Goal: Transaction & Acquisition: Book appointment/travel/reservation

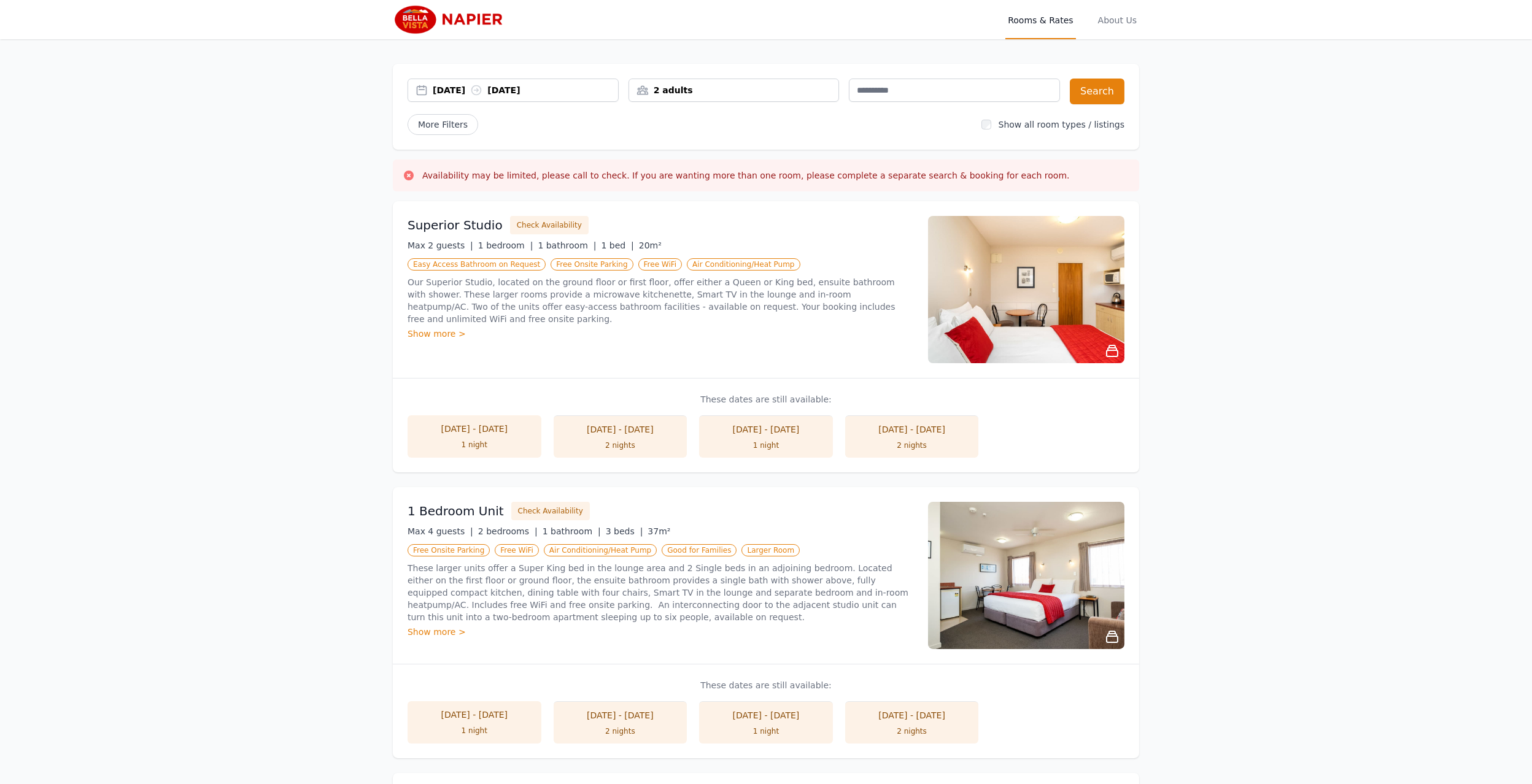
click at [457, 83] on div "[DATE] [DATE]" at bounding box center [513, 90] width 211 height 23
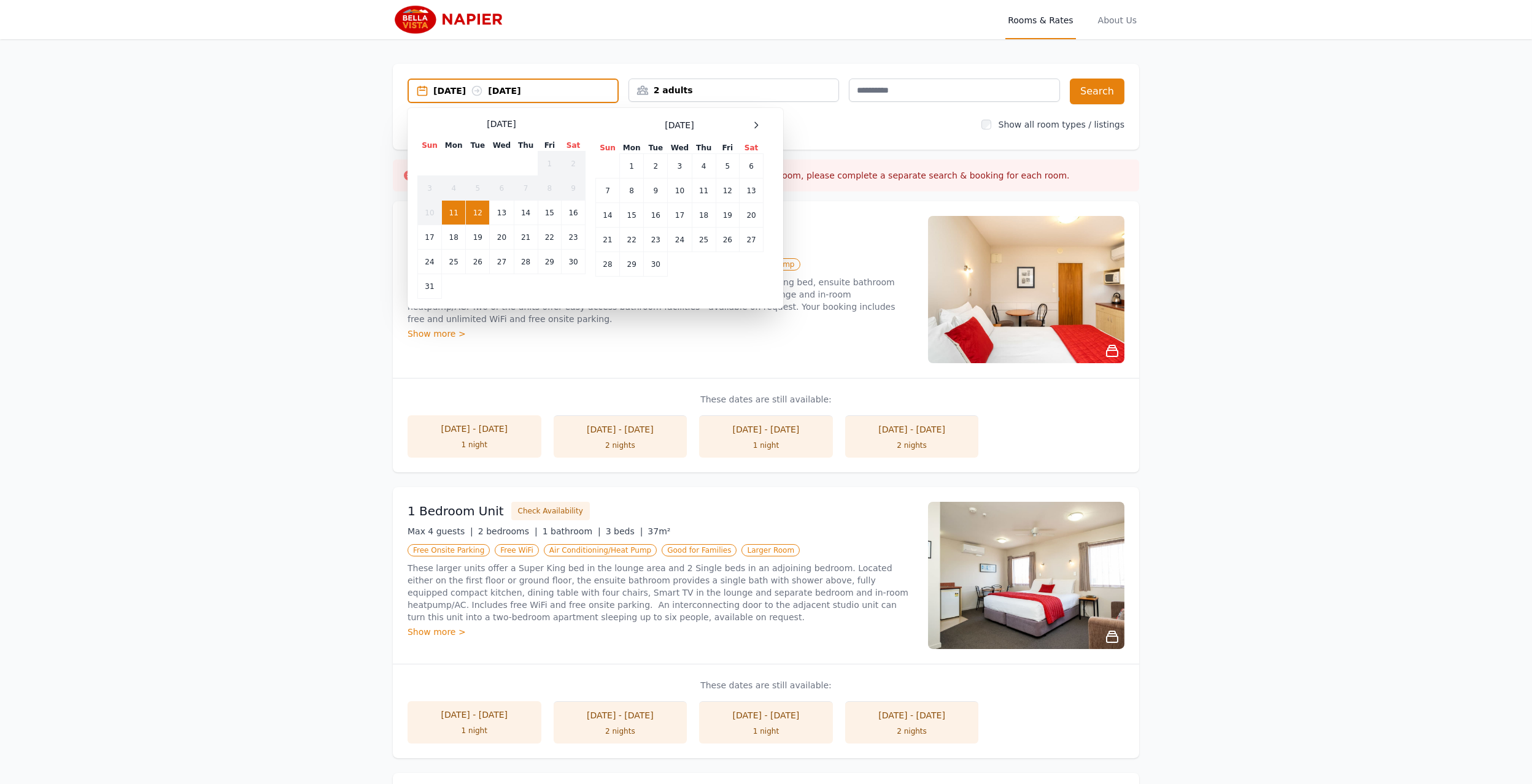
click at [473, 208] on td "12" at bounding box center [478, 212] width 24 height 24
click at [501, 210] on td "13" at bounding box center [502, 212] width 24 height 24
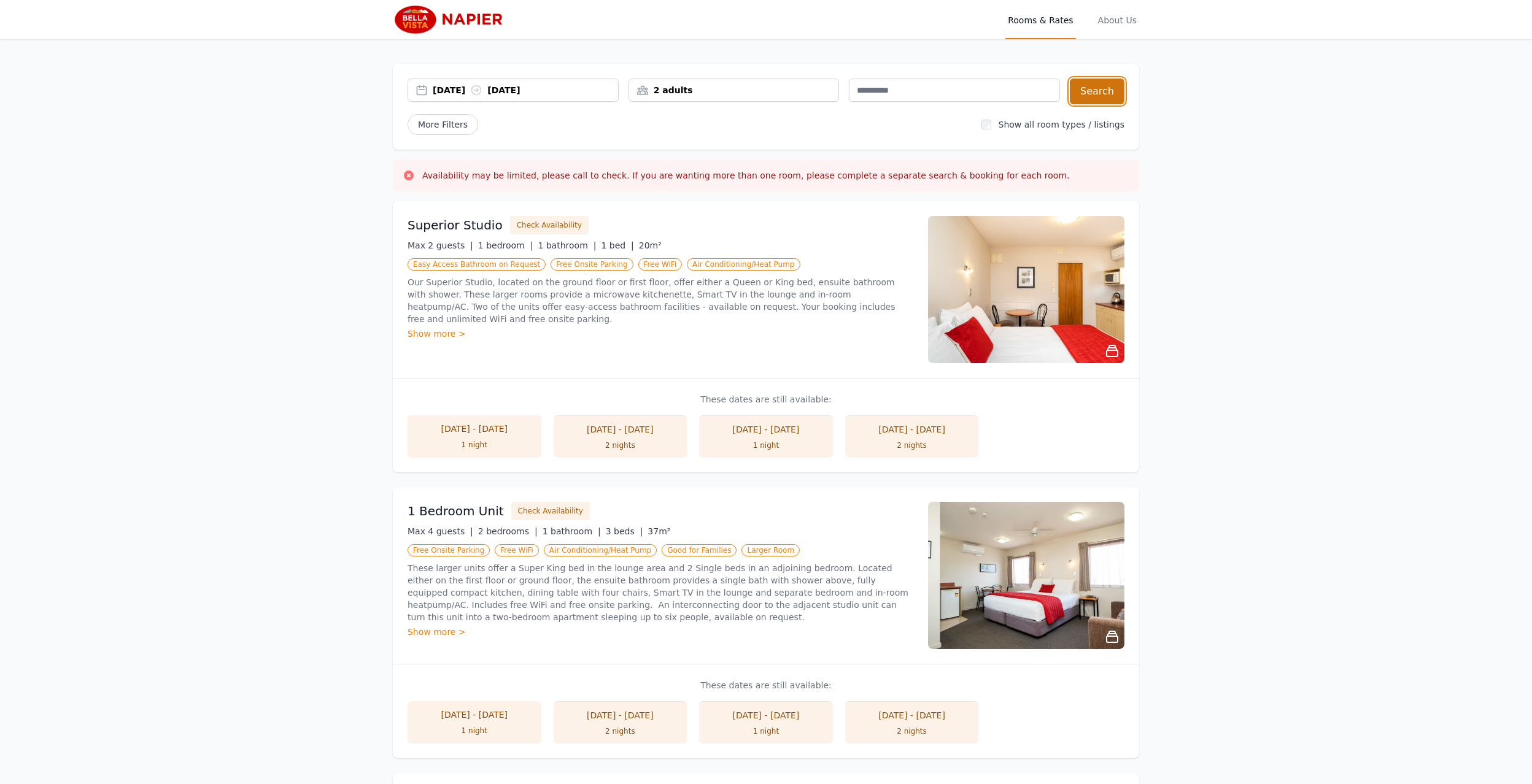
click at [1103, 96] on button "Search" at bounding box center [1097, 91] width 55 height 26
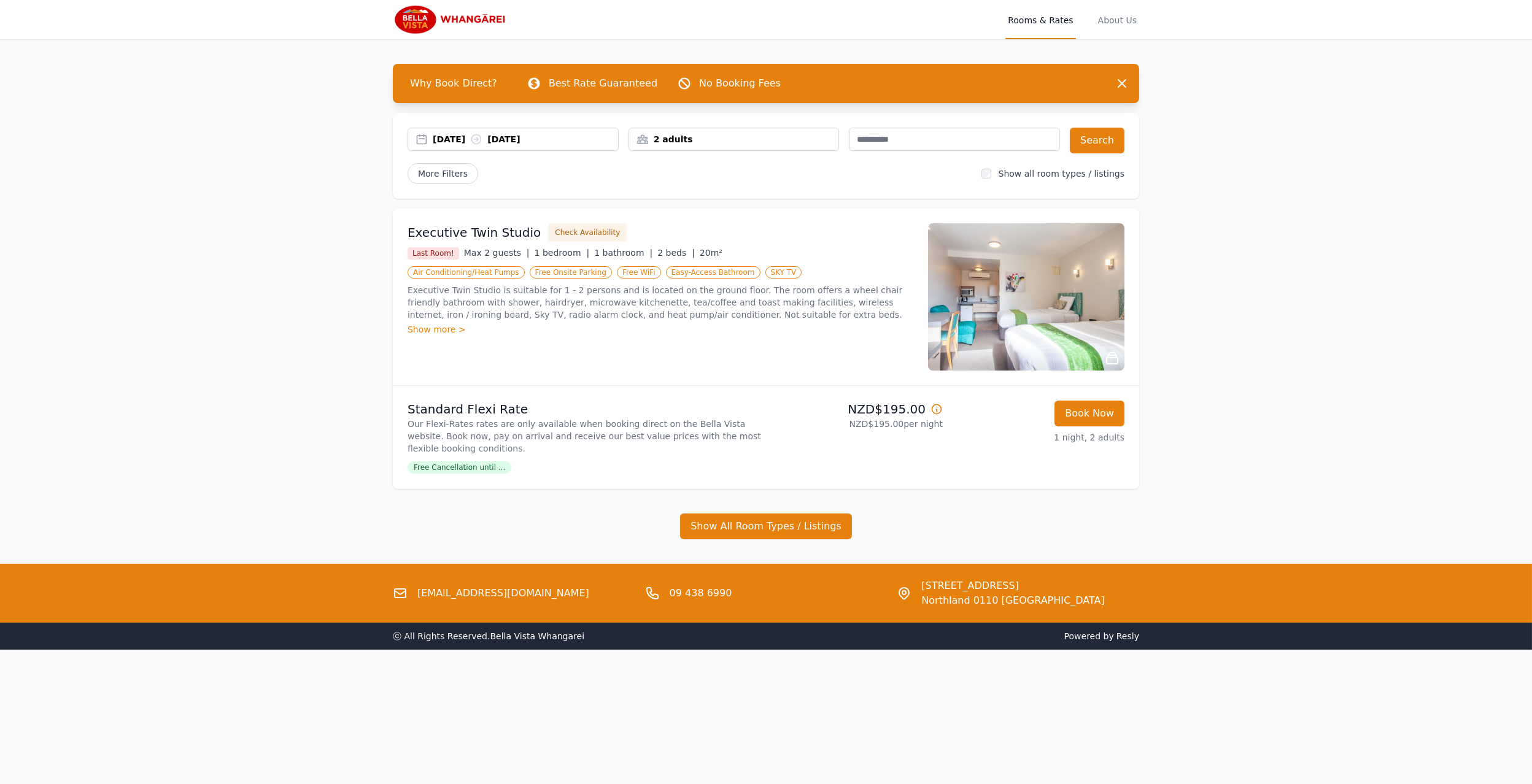
click at [1260, 416] on div "Open main menu Rooms & Rates About Us Why Book Direct? Best Rate Guaranteed No …" at bounding box center [766, 392] width 1532 height 784
click at [1258, 352] on div "Open main menu Rooms & Rates About Us Why Book Direct? Best Rate Guaranteed No …" at bounding box center [766, 392] width 1532 height 784
click at [1319, 342] on div "Open main menu Rooms & Rates About Us Why Book Direct? Best Rate Guaranteed No …" at bounding box center [766, 392] width 1532 height 784
